Goal: Task Accomplishment & Management: Manage account settings

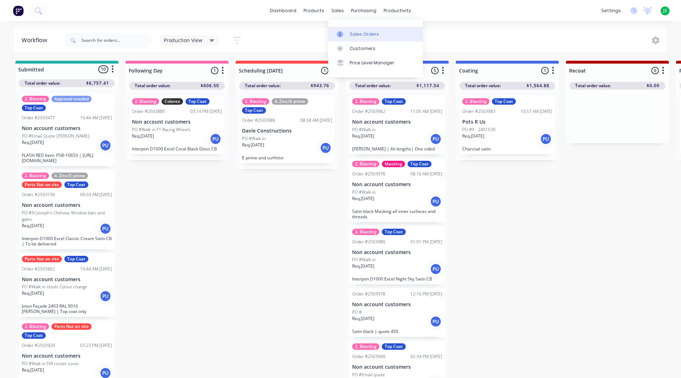
click at [343, 29] on link "Sales Orders" at bounding box center [375, 34] width 95 height 14
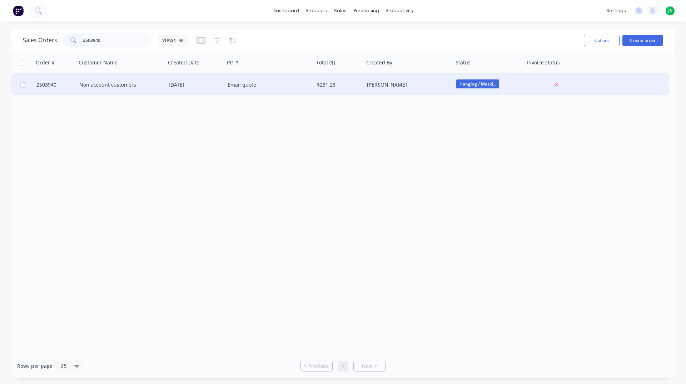
type input "2503940"
click at [251, 83] on div "Email quote" at bounding box center [267, 84] width 79 height 7
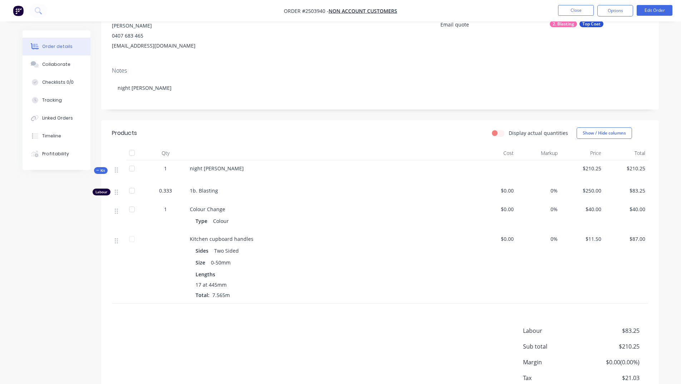
scroll to position [125, 0]
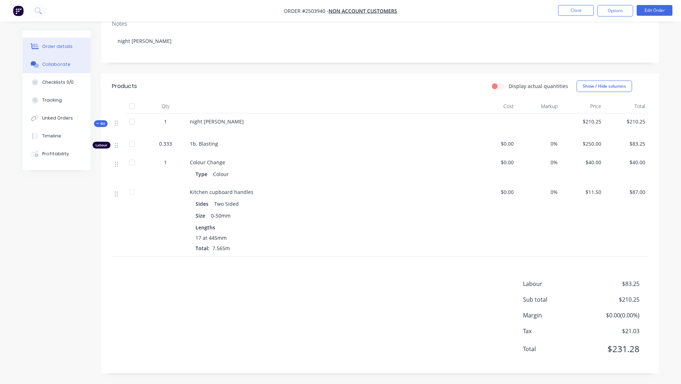
click at [56, 68] on button "Collaborate" at bounding box center [57, 64] width 68 height 18
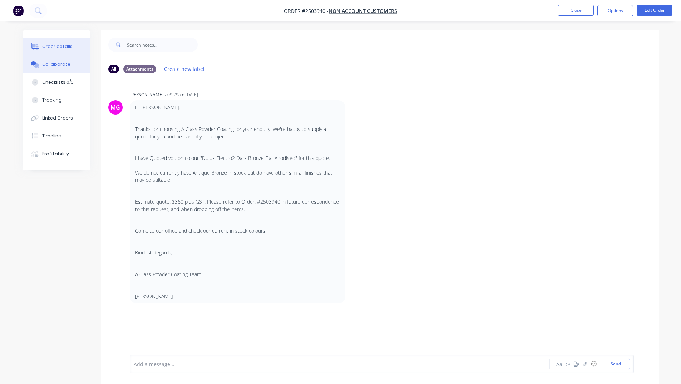
click at [77, 48] on button "Order details" at bounding box center [57, 47] width 68 height 18
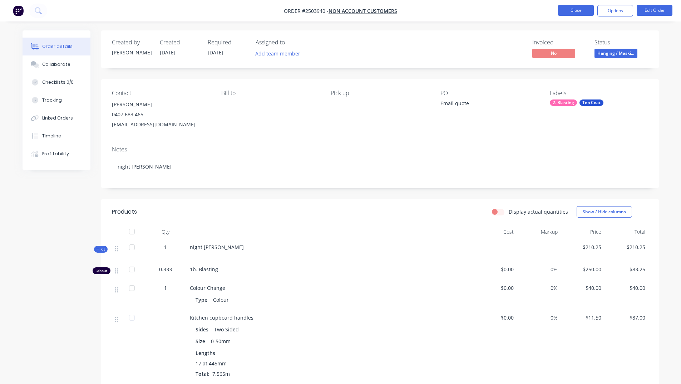
click at [575, 7] on button "Close" at bounding box center [576, 10] width 36 height 11
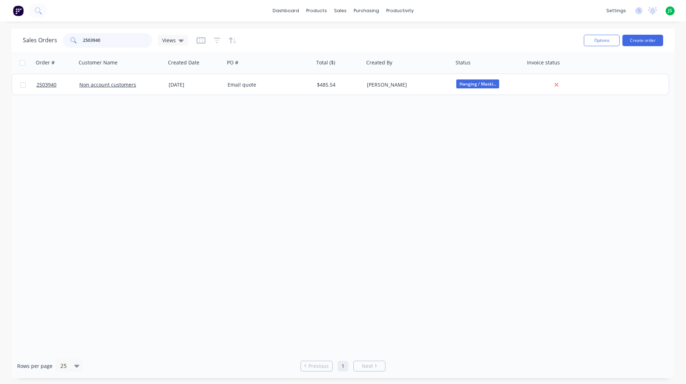
drag, startPoint x: 115, startPoint y: 43, endPoint x: 0, endPoint y: 39, distance: 115.2
click at [0, 38] on div "Sales Orders 2503940 Views Options Create order Order # Customer Name Created D…" at bounding box center [343, 203] width 686 height 349
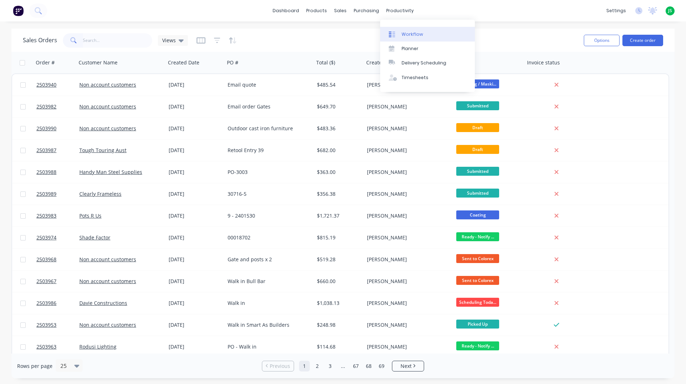
click at [401, 31] on link "Workflow" at bounding box center [427, 34] width 95 height 14
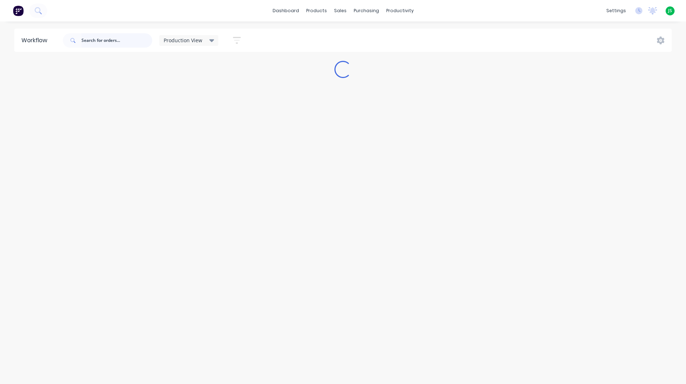
click at [87, 37] on input "text" at bounding box center [116, 40] width 71 height 14
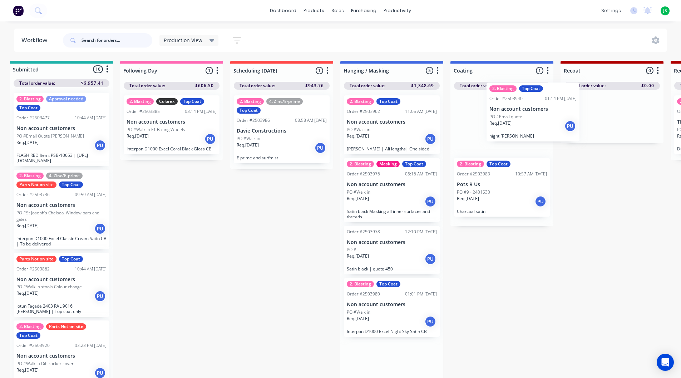
scroll to position [0, 7]
drag, startPoint x: 415, startPoint y: 126, endPoint x: 525, endPoint y: 120, distance: 111.0
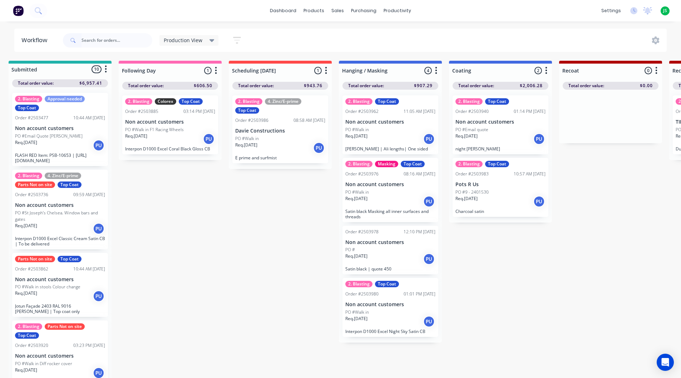
click at [387, 135] on div "Req. [DATE] PU" at bounding box center [390, 139] width 90 height 12
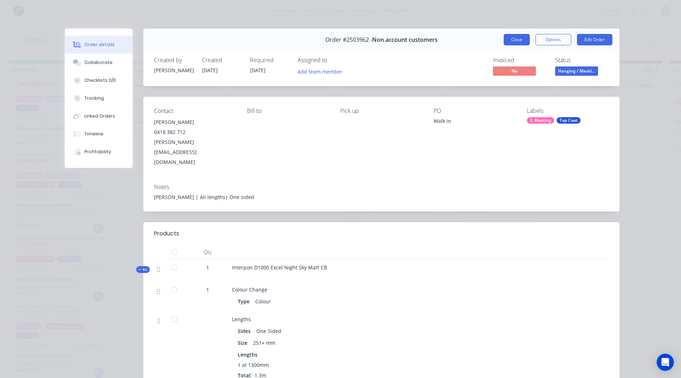
drag, startPoint x: 513, startPoint y: 38, endPoint x: 438, endPoint y: 77, distance: 84.9
click at [513, 38] on button "Close" at bounding box center [517, 39] width 26 height 11
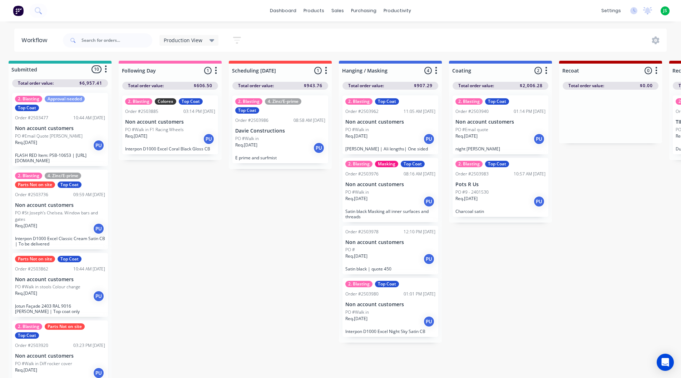
click at [368, 128] on p "PO #Walk in" at bounding box center [357, 130] width 24 height 6
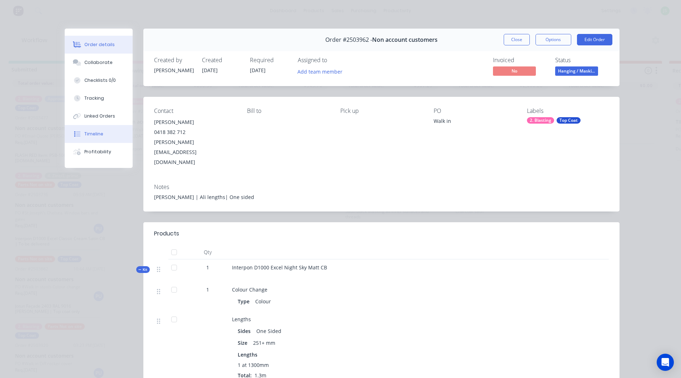
click at [97, 133] on div "Timeline" at bounding box center [93, 134] width 19 height 6
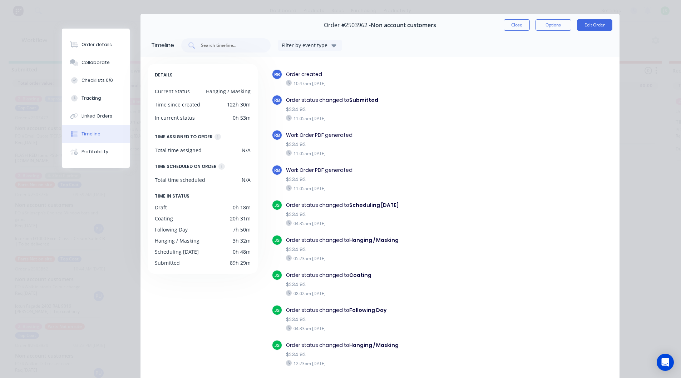
scroll to position [0, 0]
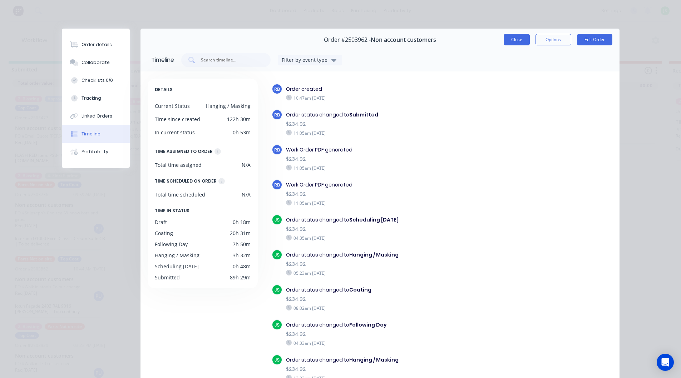
click at [518, 42] on button "Close" at bounding box center [517, 39] width 26 height 11
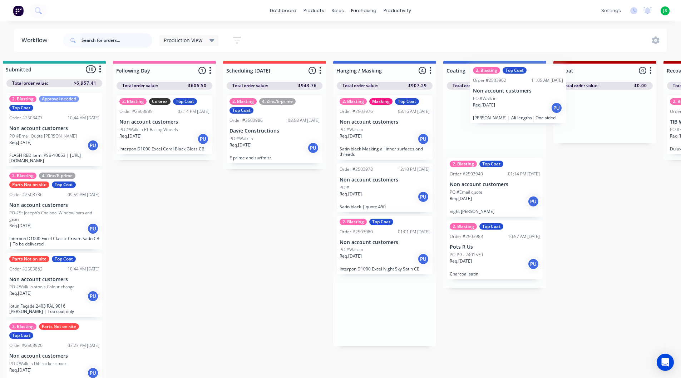
scroll to position [0, 13]
drag, startPoint x: 372, startPoint y: 145, endPoint x: 485, endPoint y: 119, distance: 116.3
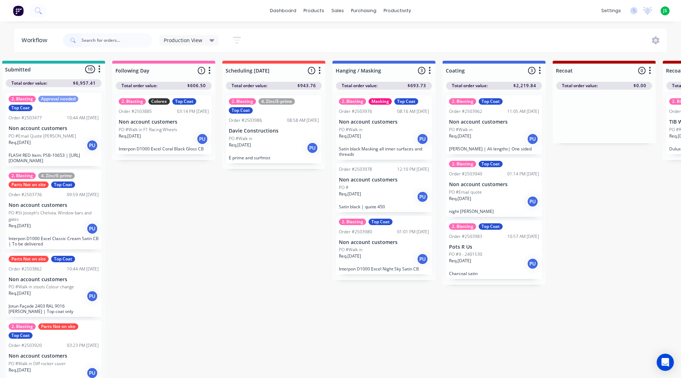
click at [380, 250] on div "PO #Walk in" at bounding box center [384, 250] width 90 height 6
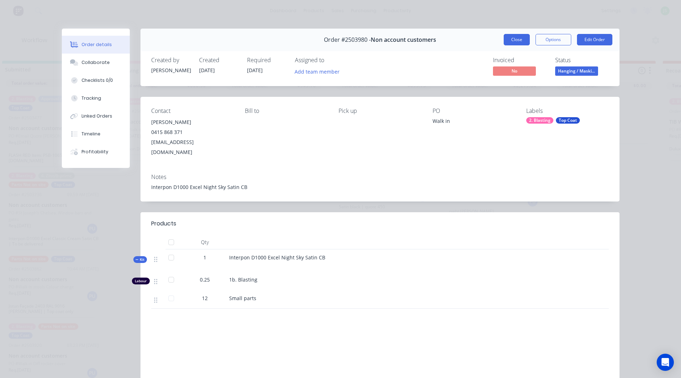
click at [516, 43] on button "Close" at bounding box center [517, 39] width 26 height 11
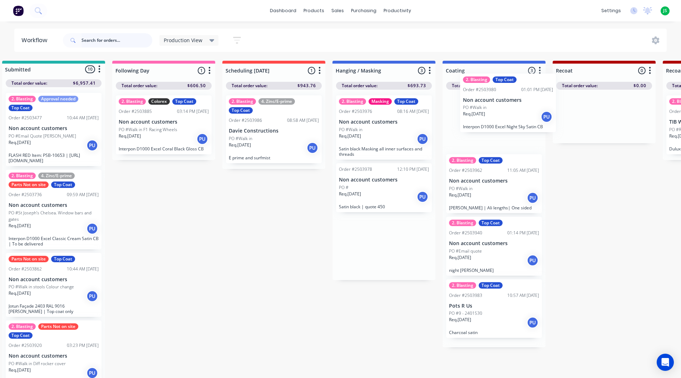
drag, startPoint x: 409, startPoint y: 225, endPoint x: 491, endPoint y: 134, distance: 122.2
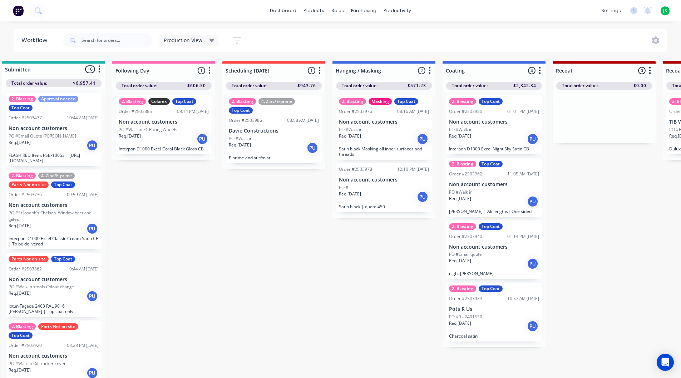
click at [379, 140] on div "Req. [DATE] PU" at bounding box center [384, 139] width 90 height 12
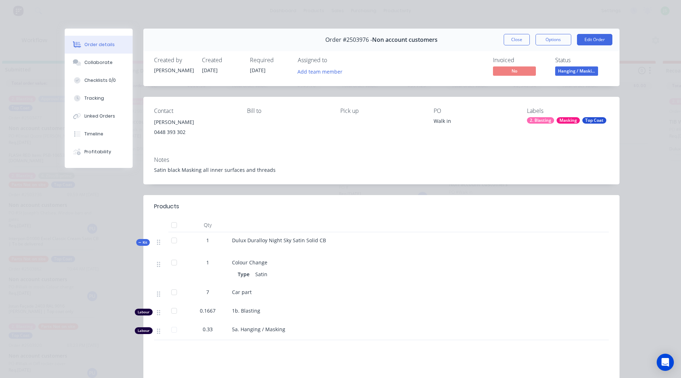
click at [514, 38] on button "Close" at bounding box center [517, 39] width 26 height 11
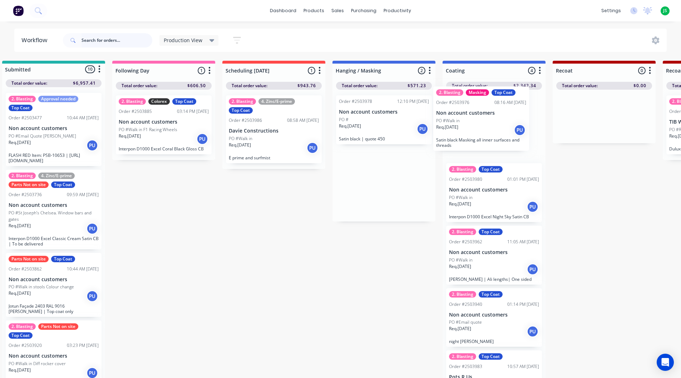
drag, startPoint x: 376, startPoint y: 128, endPoint x: 484, endPoint y: 120, distance: 108.2
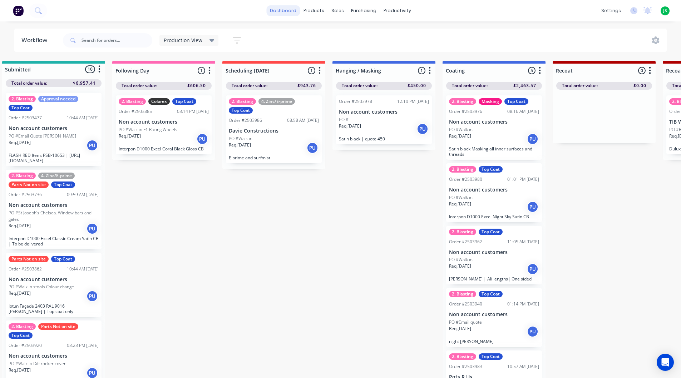
click at [282, 12] on link "dashboard" at bounding box center [283, 10] width 34 height 11
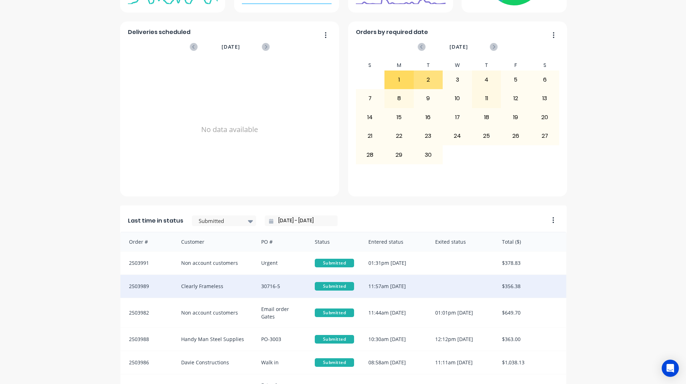
scroll to position [250, 0]
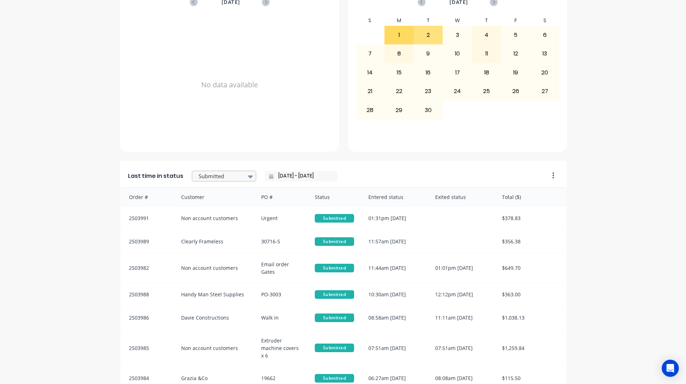
click at [236, 181] on div at bounding box center [220, 176] width 45 height 9
click at [213, 201] on div "Coating" at bounding box center [224, 194] width 64 height 13
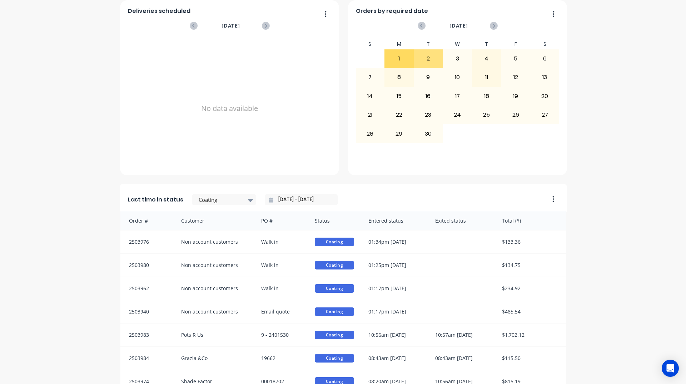
scroll to position [15, 0]
